Goal: Check status: Check status

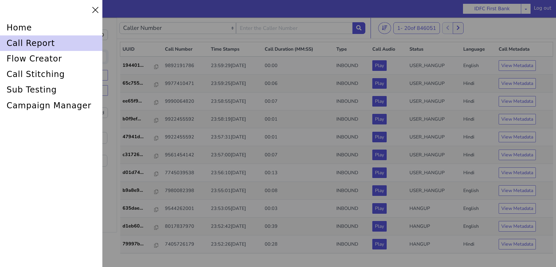
click at [25, 42] on div "call report" at bounding box center [51, 43] width 102 height 16
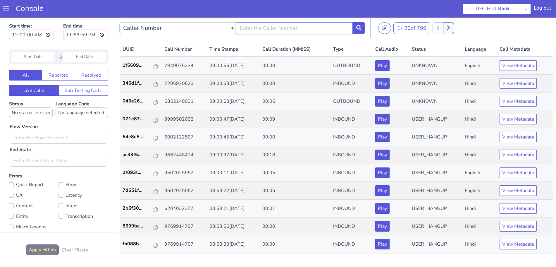
click at [313, 106] on input "text" at bounding box center [274, 103] width 117 height 12
type input "6352248031"
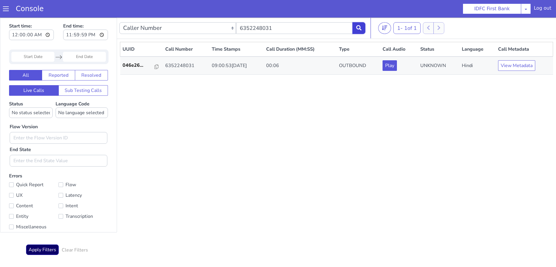
click at [345, 210] on icon at bounding box center [342, 207] width 5 height 5
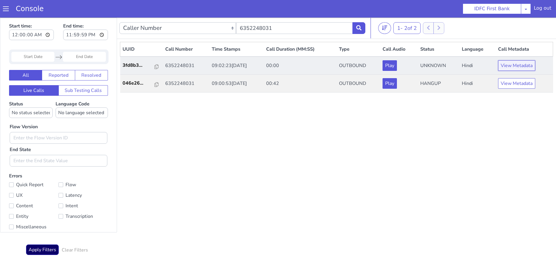
click at [489, 130] on button "View Metadata" at bounding box center [498, 128] width 37 height 11
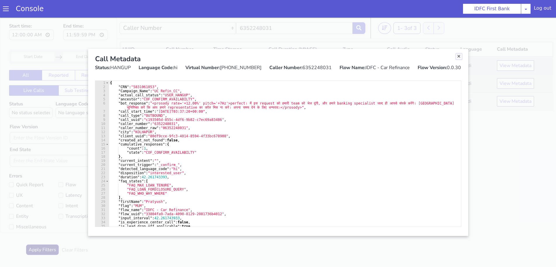
drag, startPoint x: 438, startPoint y: 215, endPoint x: 417, endPoint y: 221, distance: 21.4
click at [470, 29] on link "Close" at bounding box center [472, 29] width 6 height 6
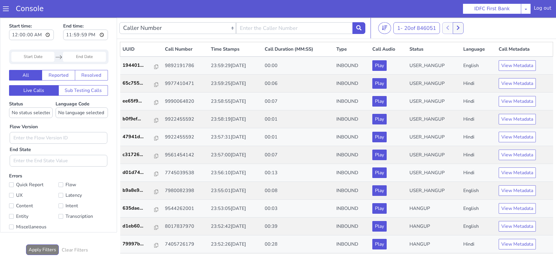
click at [5, 10] on span at bounding box center [6, 9] width 6 height 6
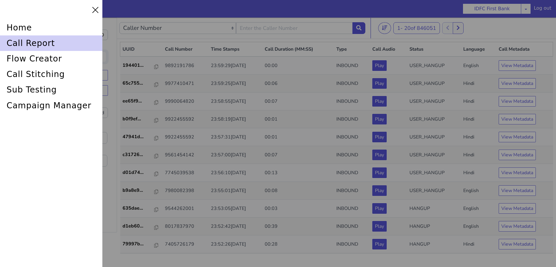
click at [21, 45] on div "call report" at bounding box center [51, 43] width 102 height 16
